Goal: Find specific page/section: Find specific page/section

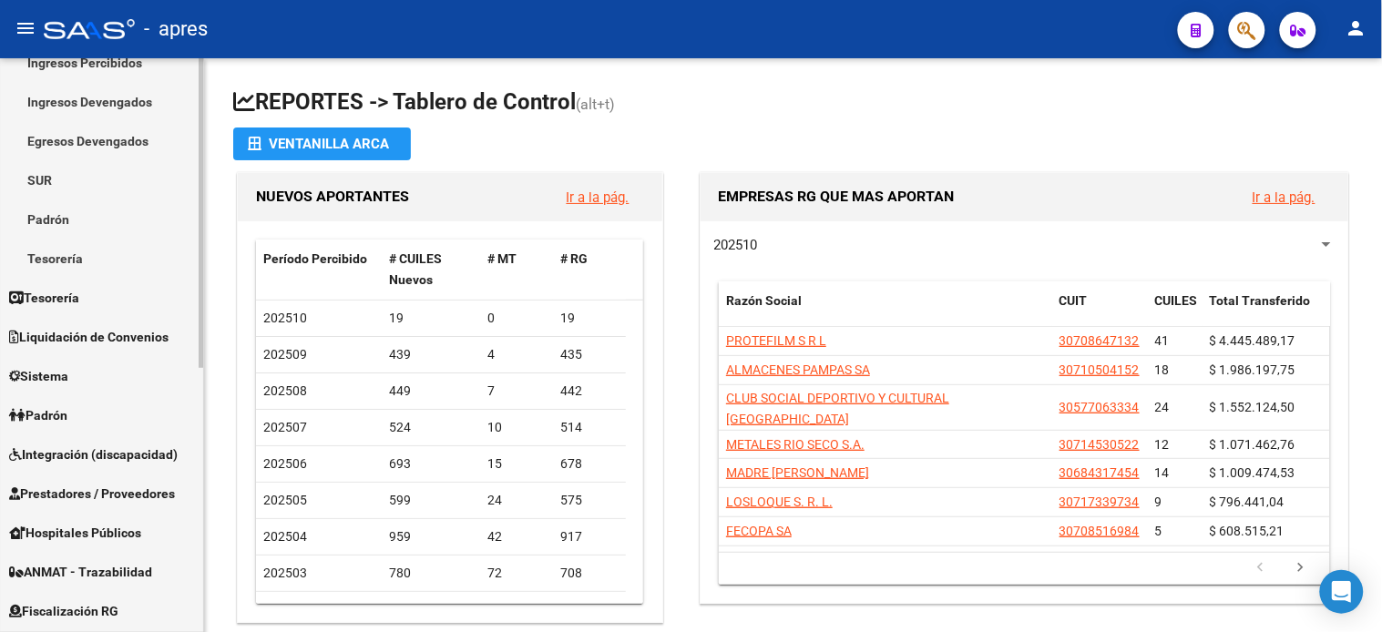
scroll to position [405, 0]
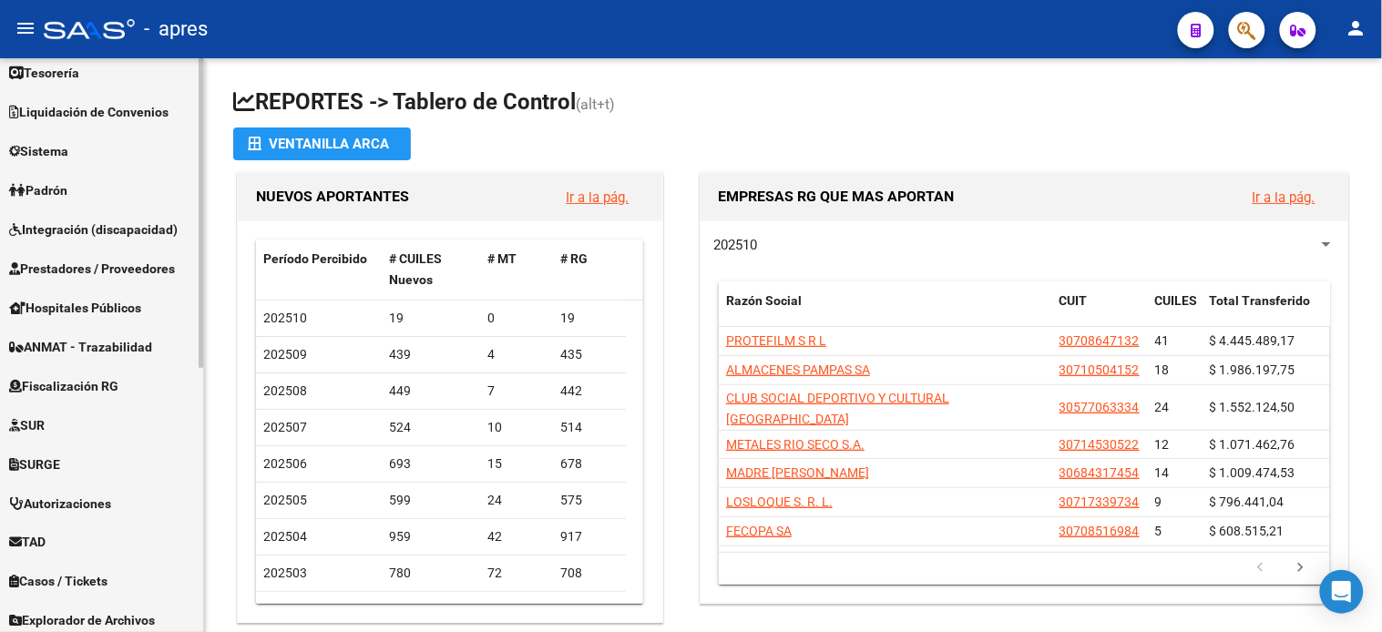
click at [69, 393] on span "Fiscalización RG" at bounding box center [63, 386] width 109 height 20
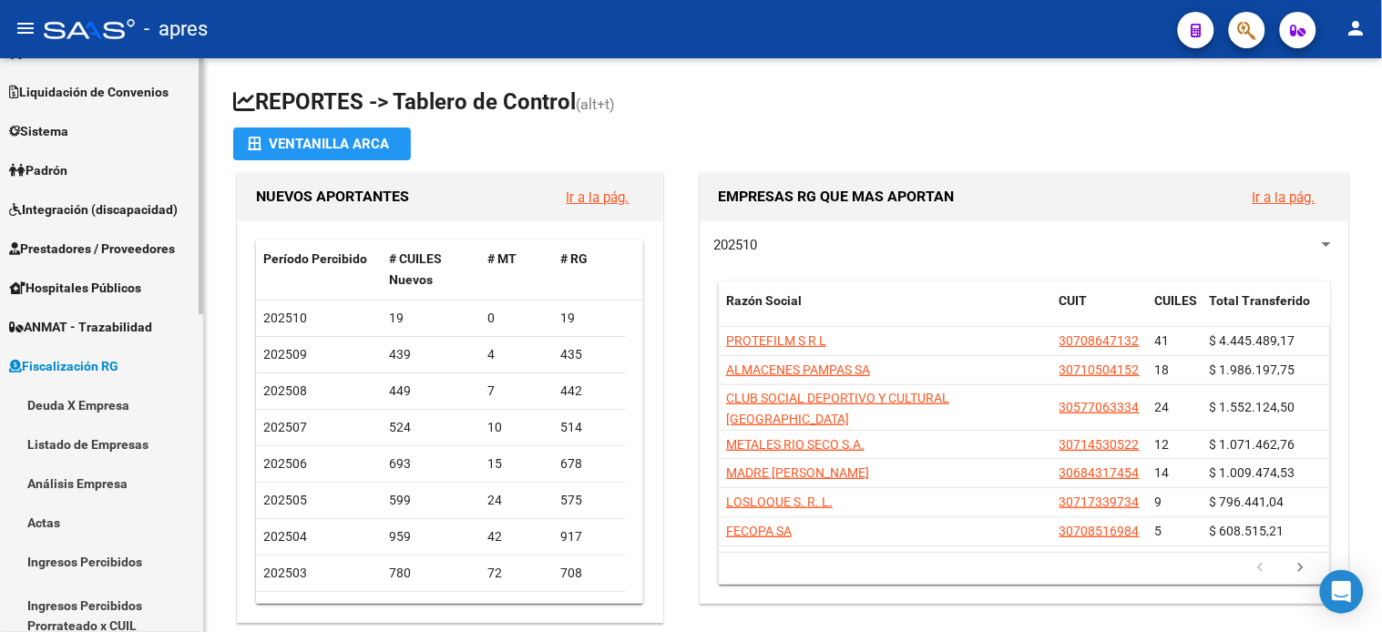
scroll to position [130, 0]
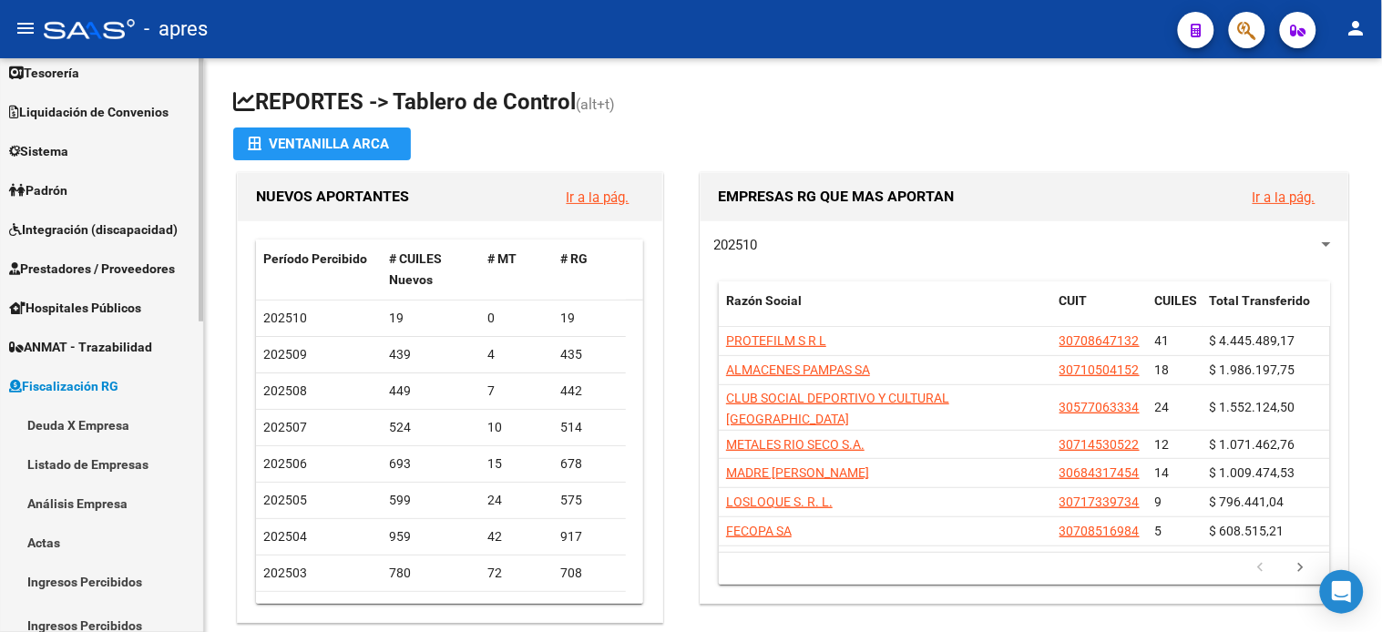
click at [77, 426] on link "Deuda X Empresa" at bounding box center [101, 425] width 203 height 39
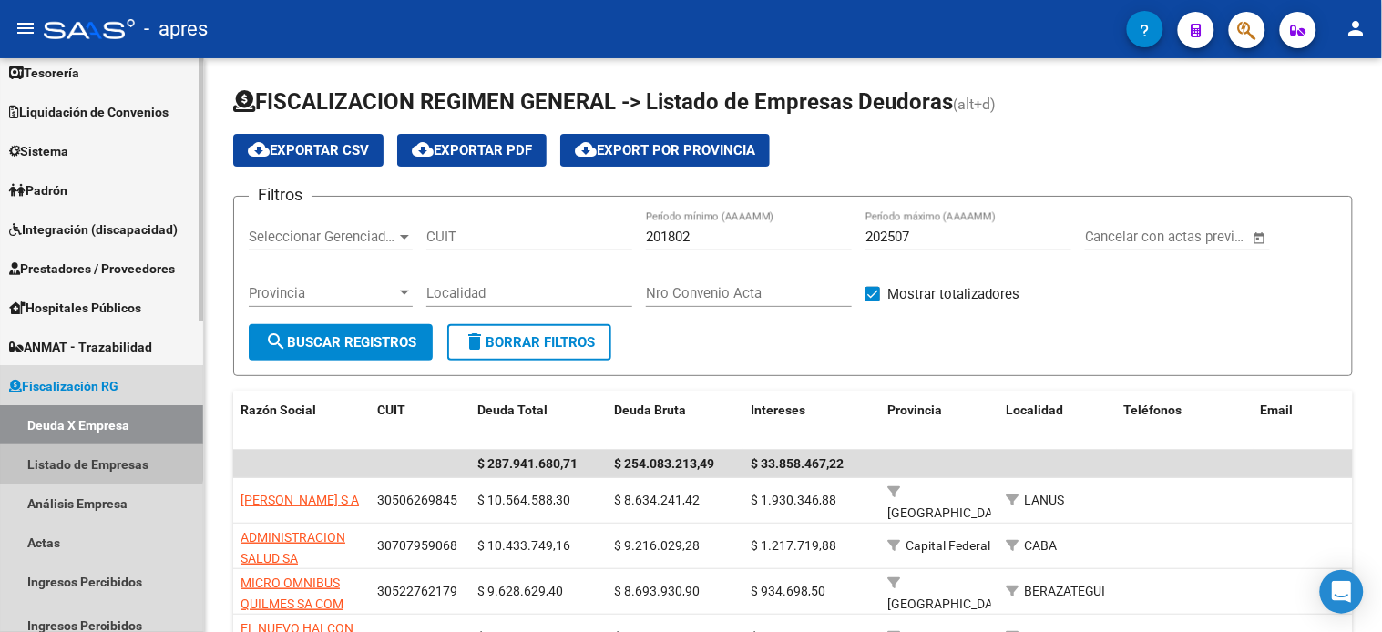
click at [74, 450] on link "Listado de Empresas" at bounding box center [101, 464] width 203 height 39
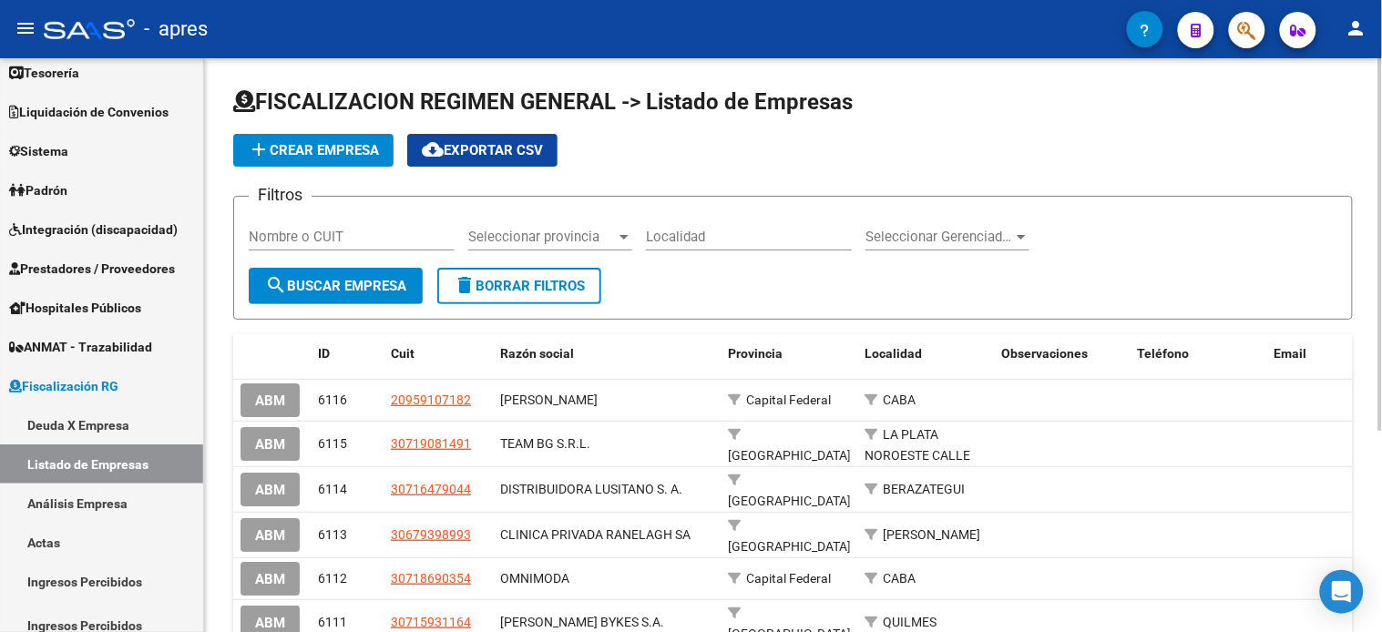
click at [337, 241] on input "Nombre o CUIT" at bounding box center [352, 237] width 206 height 16
type input "peces"
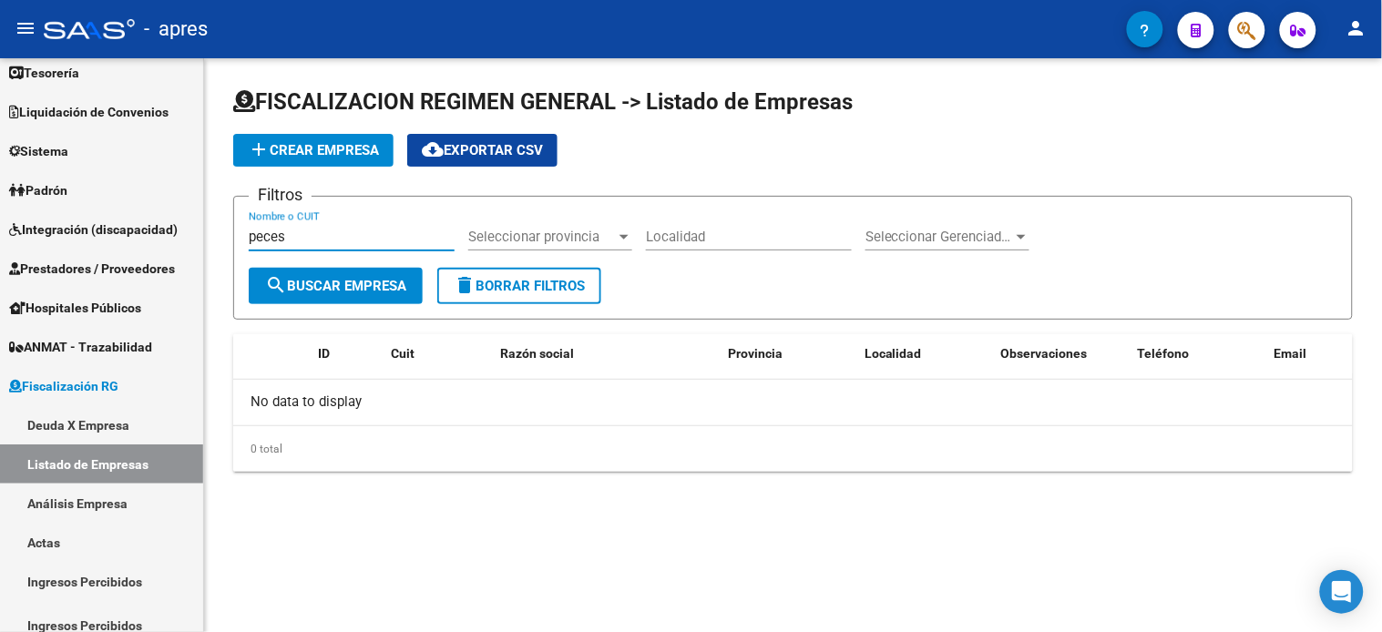
click at [338, 232] on input "peces" at bounding box center [352, 237] width 206 height 16
